Goal: Answer question/provide support: Answer question/provide support

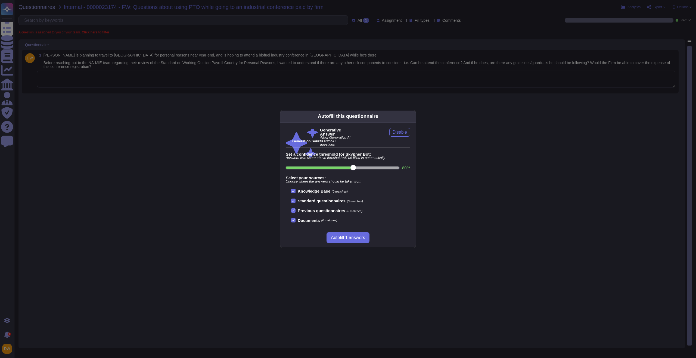
click at [413, 116] on icon at bounding box center [413, 116] width 0 height 0
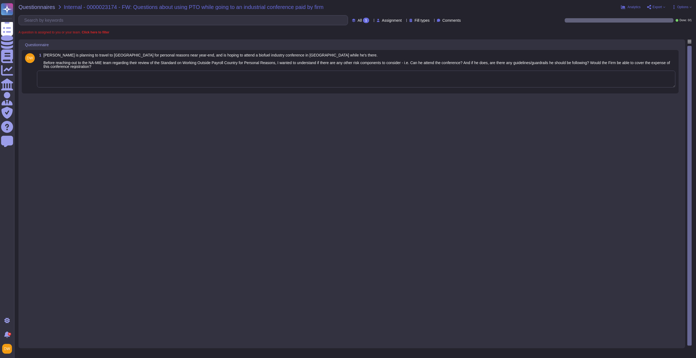
click at [310, 103] on div "1 [PERSON_NAME] is planning to travel to [GEOGRAPHIC_DATA] for personal reasons…" at bounding box center [352, 192] width 660 height 306
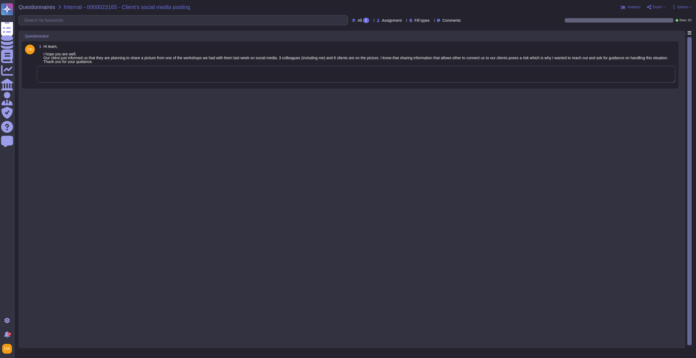
click at [124, 76] on textarea at bounding box center [356, 74] width 639 height 17
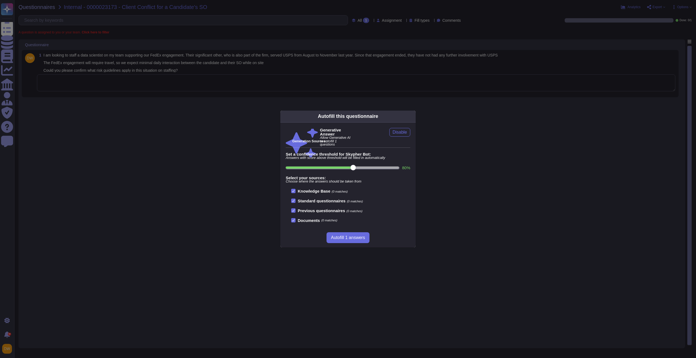
drag, startPoint x: 146, startPoint y: 86, endPoint x: 147, endPoint y: 83, distance: 2.8
click at [146, 86] on div "Autofill this questionnaire Generative Answer Allow Generative AI to autofill 1…" at bounding box center [348, 179] width 696 height 358
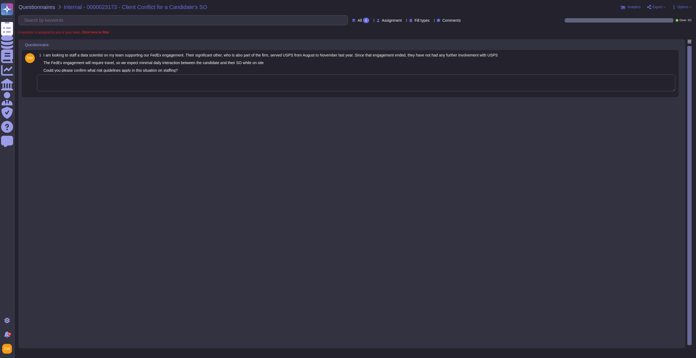
click at [148, 82] on textarea at bounding box center [356, 83] width 639 height 17
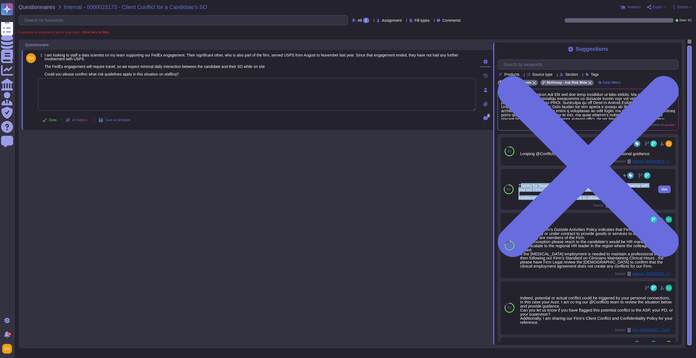
drag, startPoint x: 520, startPoint y: 186, endPoint x: 607, endPoint y: 199, distance: 87.7
click at [629, 198] on div "Thanks for flagging this situation. For your awareness, I am sharing with you o…" at bounding box center [585, 192] width 133 height 16
click at [522, 188] on div "Thanks for flagging this situation. For your awareness, I am sharing with you o…" at bounding box center [585, 192] width 133 height 16
drag, startPoint x: 519, startPoint y: 186, endPoint x: 628, endPoint y: 197, distance: 109.1
click at [628, 197] on div "Thanks for flagging this situation. For your awareness, I am sharing with you o…" at bounding box center [585, 192] width 133 height 16
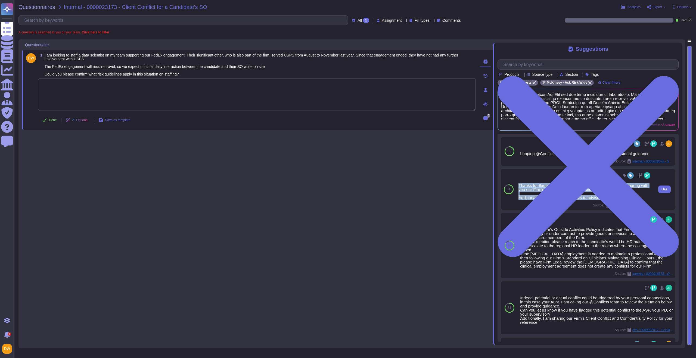
copy div "Thanks for flagging this situation. For your awareness, I am sharing with you o…"
click at [33, 1] on div "Questionnaires Internal - 0000023173 - Client Conflict for a Candidate's SO Ana…" at bounding box center [355, 179] width 682 height 358
click at [33, 8] on span "Questionnaires" at bounding box center [36, 6] width 37 height 5
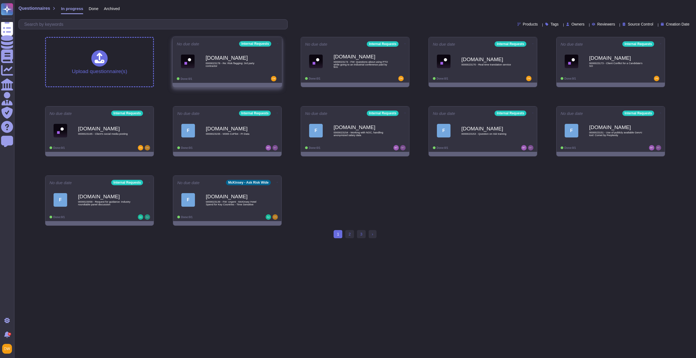
click at [227, 60] on b "[DOMAIN_NAME]" at bounding box center [233, 57] width 55 height 5
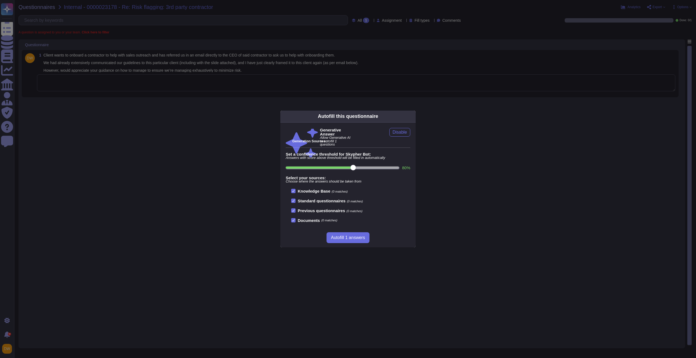
click at [163, 101] on div "Autofill this questionnaire Generative Answer Allow Generative AI to autofill 1…" at bounding box center [348, 179] width 696 height 358
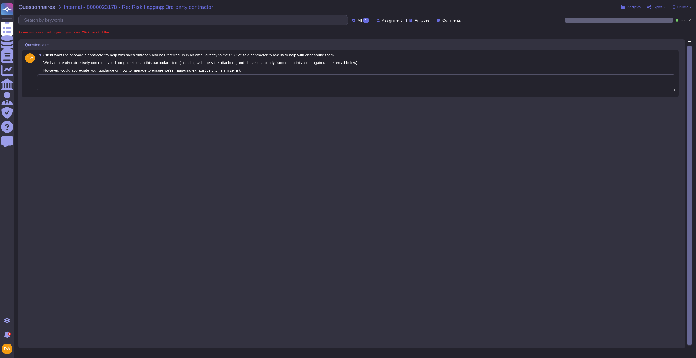
click at [179, 72] on div "1 Client wants to onboard a contractor to help with sales outreach and has refe…" at bounding box center [350, 73] width 651 height 41
